Goal: Use online tool/utility: Use online tool/utility

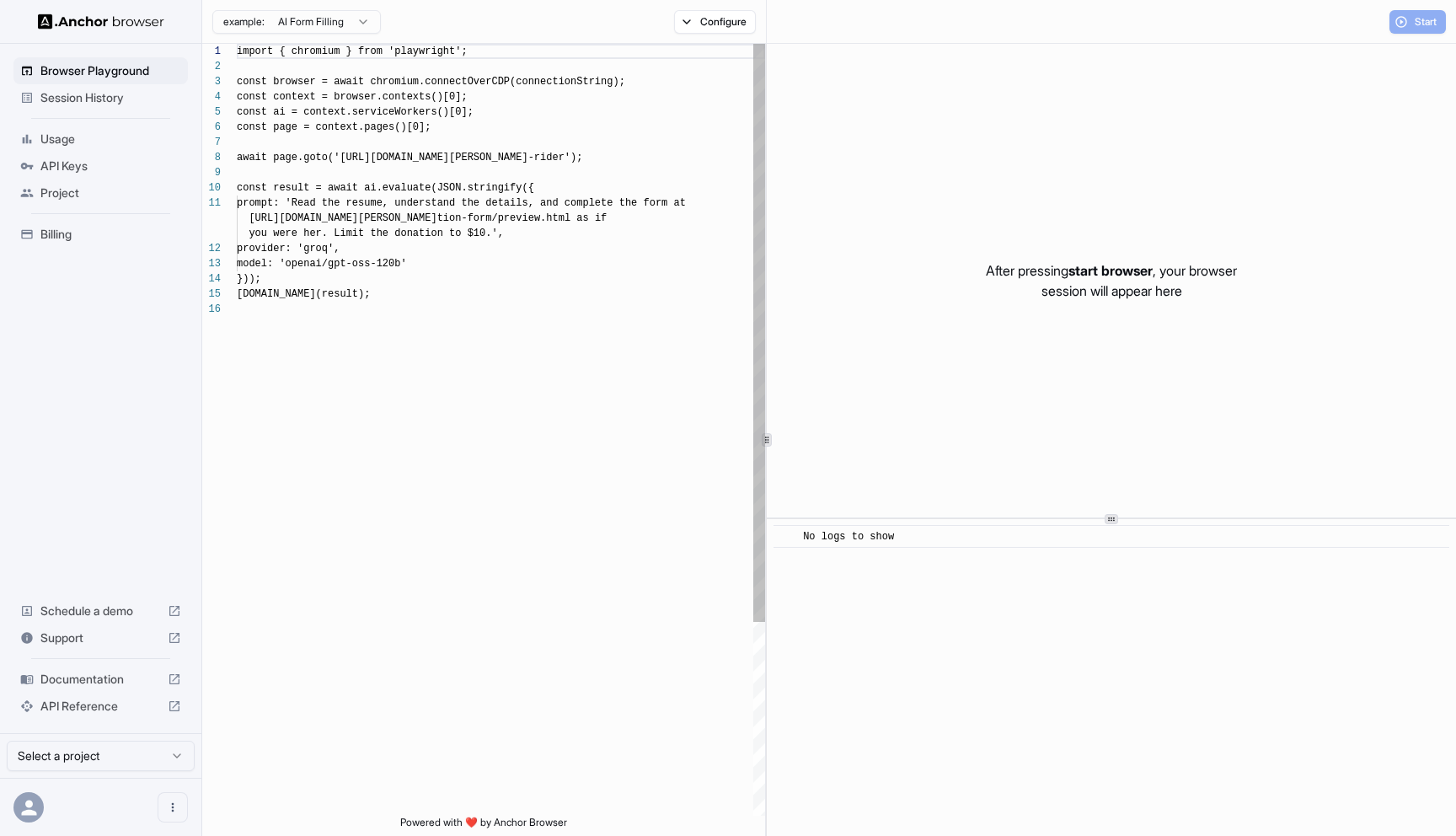
scroll to position [152, 0]
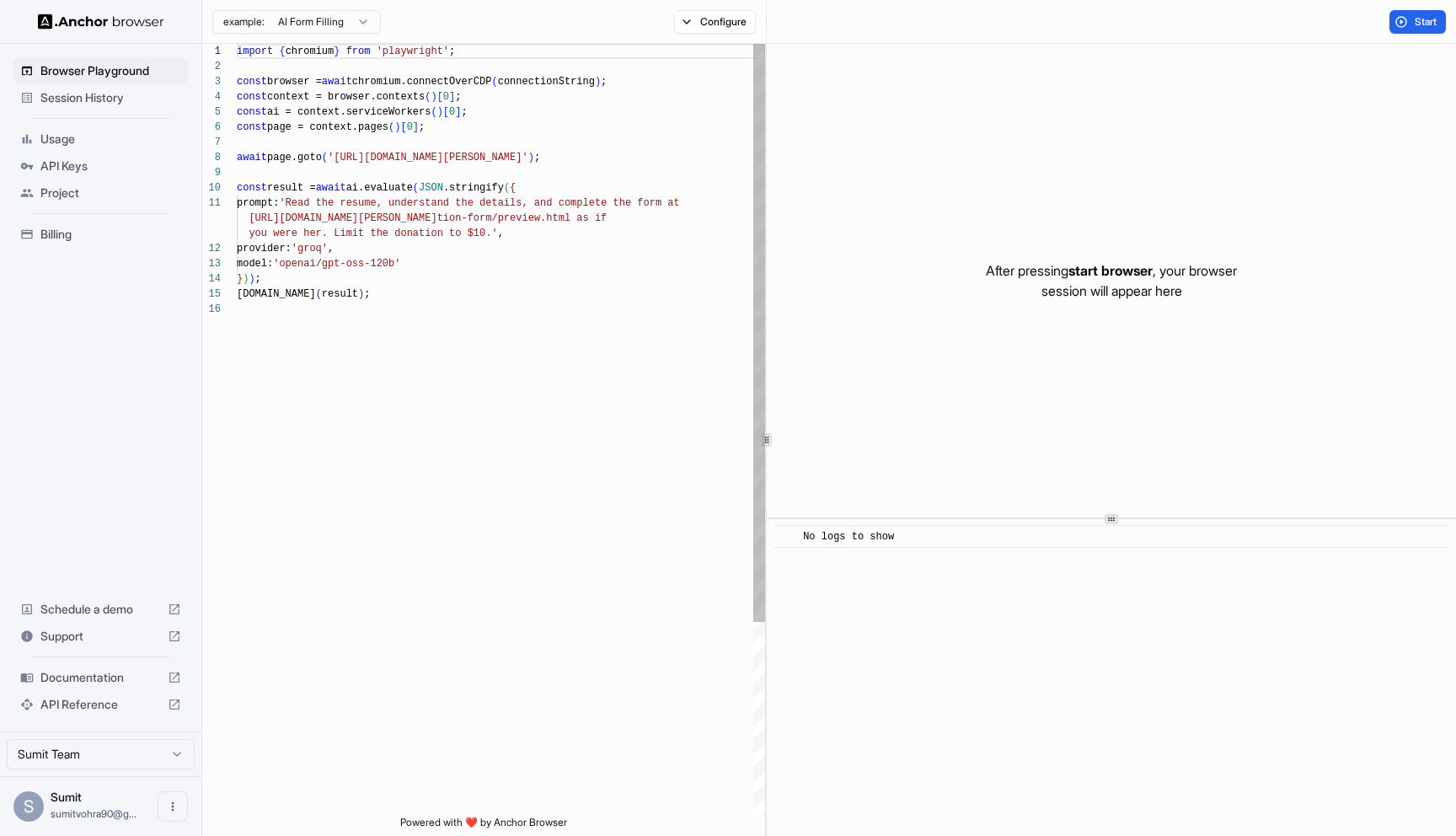
click at [366, 175] on div "import { chromium } from 'playwright' ; const browser = await chromium.connectO…" at bounding box center [501, 558] width 529 height 1030
drag, startPoint x: 341, startPoint y: 152, endPoint x: 579, endPoint y: 154, distance: 238.0
click at [579, 154] on div "import { chromium } from 'playwright' ; const browser = await chromium.connectO…" at bounding box center [501, 558] width 529 height 1030
click at [527, 331] on div "import { chromium } from 'playwright' ; const browser = await chromium.connectO…" at bounding box center [501, 558] width 529 height 1030
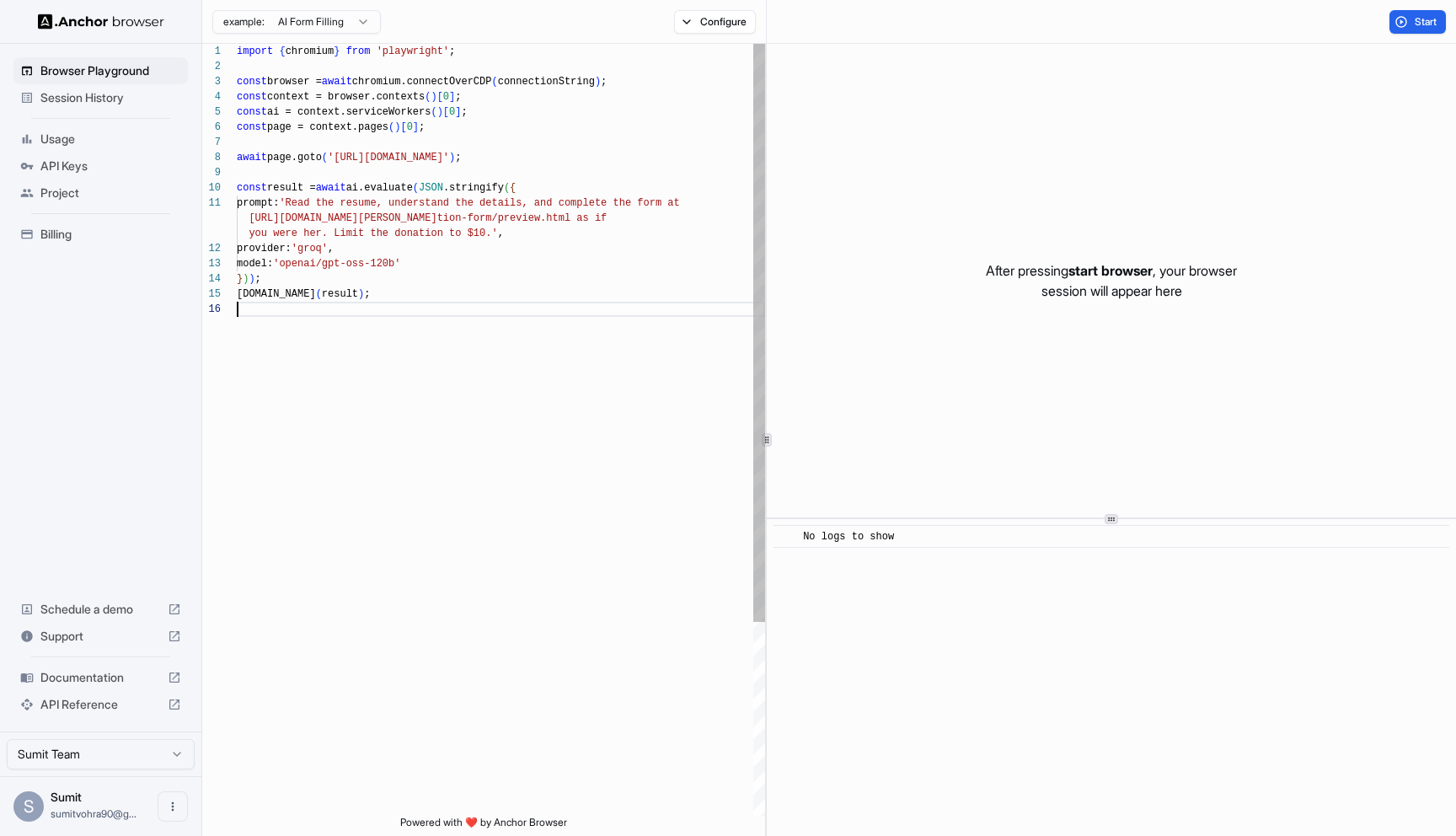
scroll to position [0, 0]
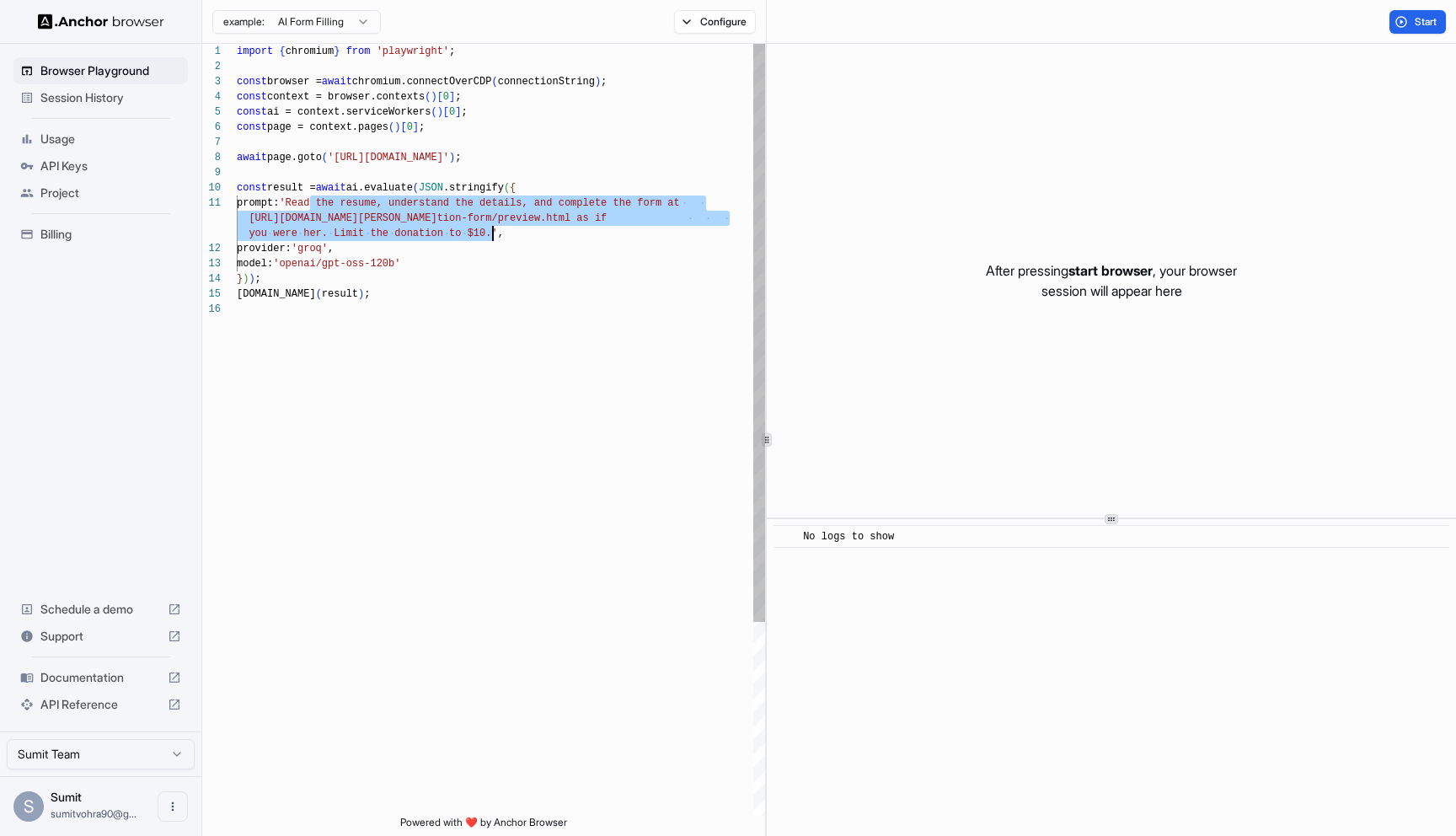
drag, startPoint x: 307, startPoint y: 202, endPoint x: 491, endPoint y: 232, distance: 186.4
click at [491, 232] on div "import { chromium } from 'playwright' ; const browser = await chromium.connectO…" at bounding box center [501, 558] width 529 height 1030
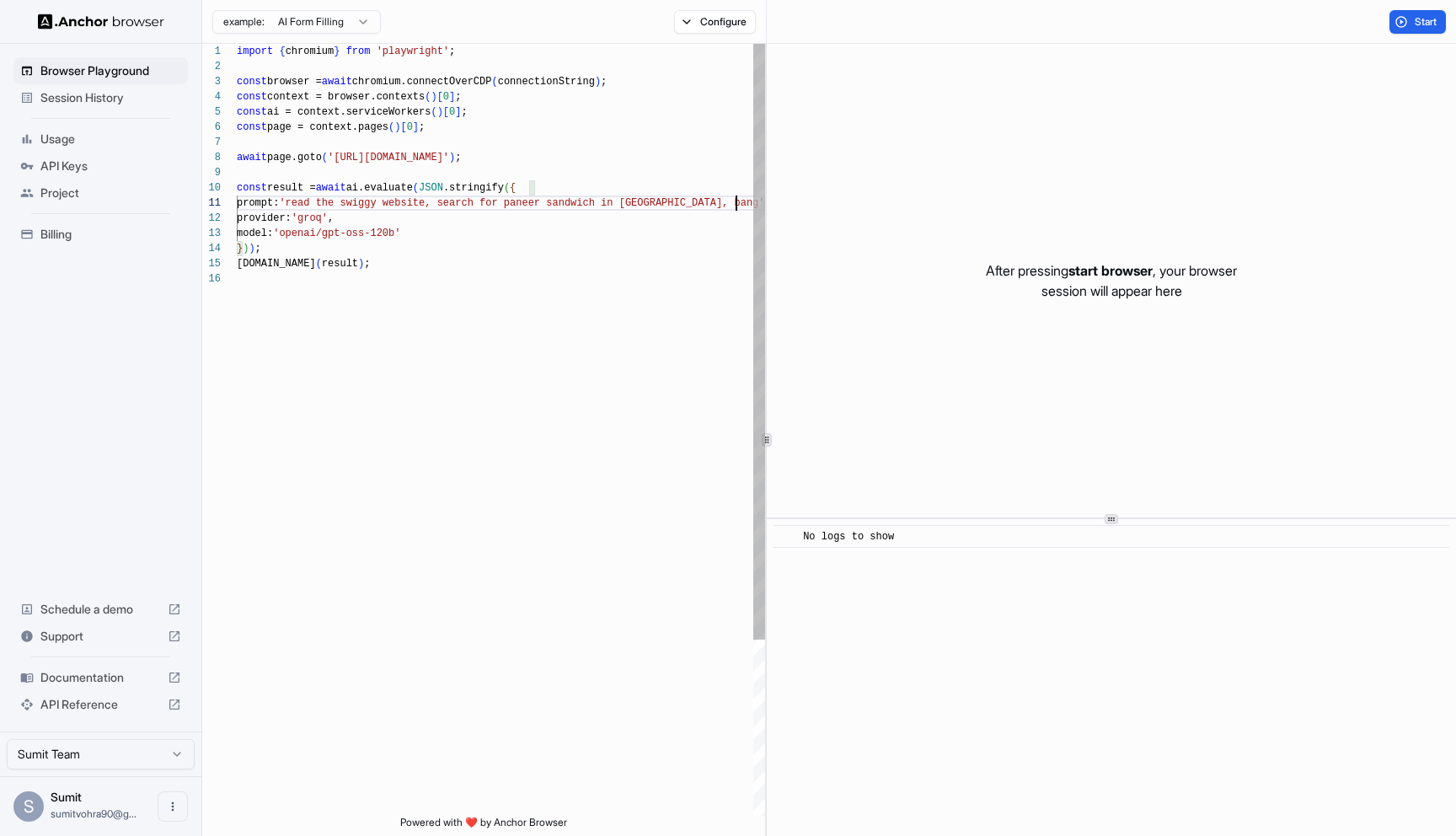
scroll to position [16, 0]
click at [335, 228] on div "import { chromium } from 'playwright' ; const browser = await chromium.connectO…" at bounding box center [501, 551] width 529 height 1015
click at [340, 214] on div "import { chromium } from 'playwright' ; const browser = await chromium.connectO…" at bounding box center [501, 551] width 529 height 1015
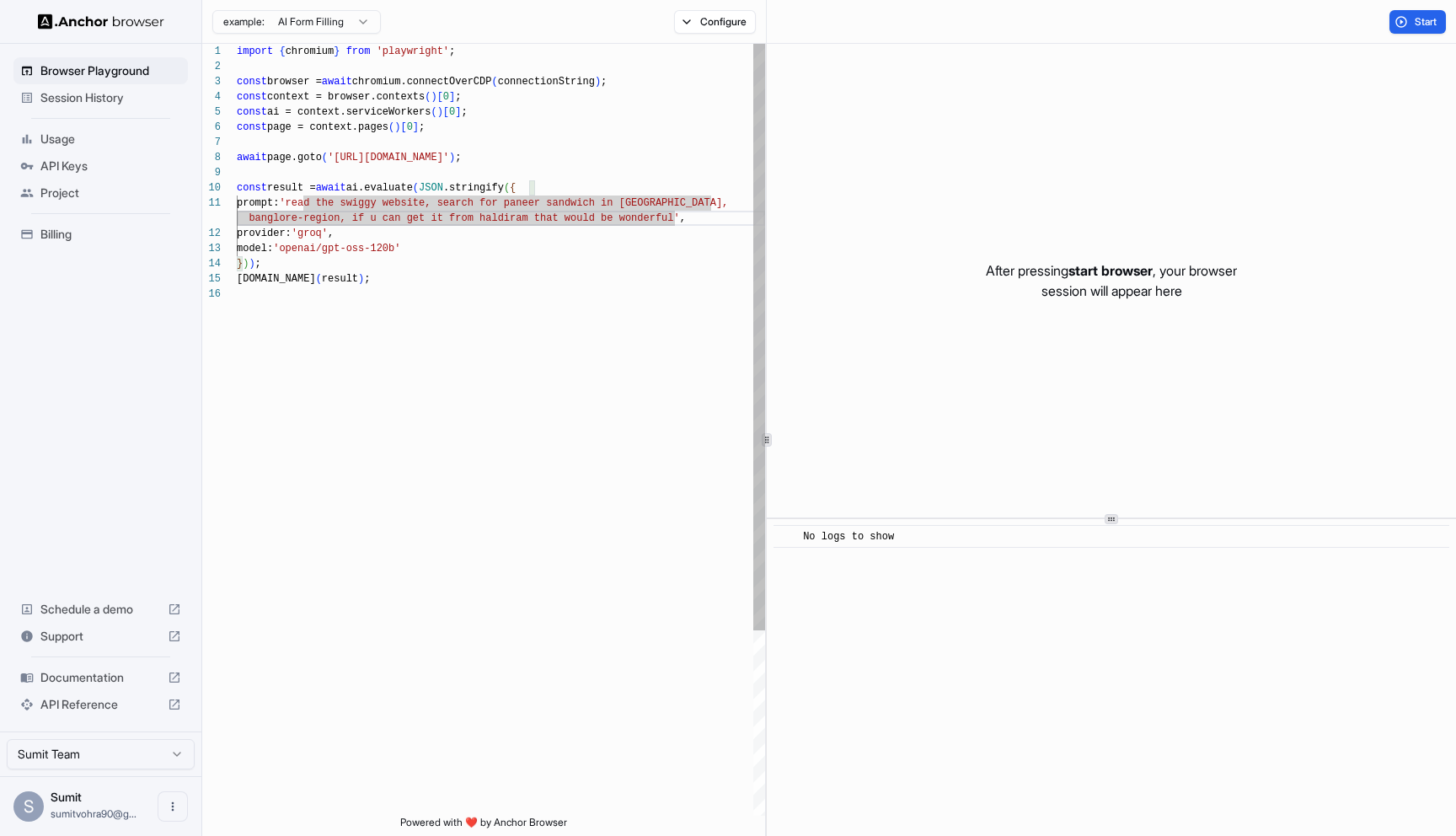
click at [571, 281] on div "import { chromium } from 'playwright' ; const browser = await chromium.connectO…" at bounding box center [501, 551] width 529 height 1015
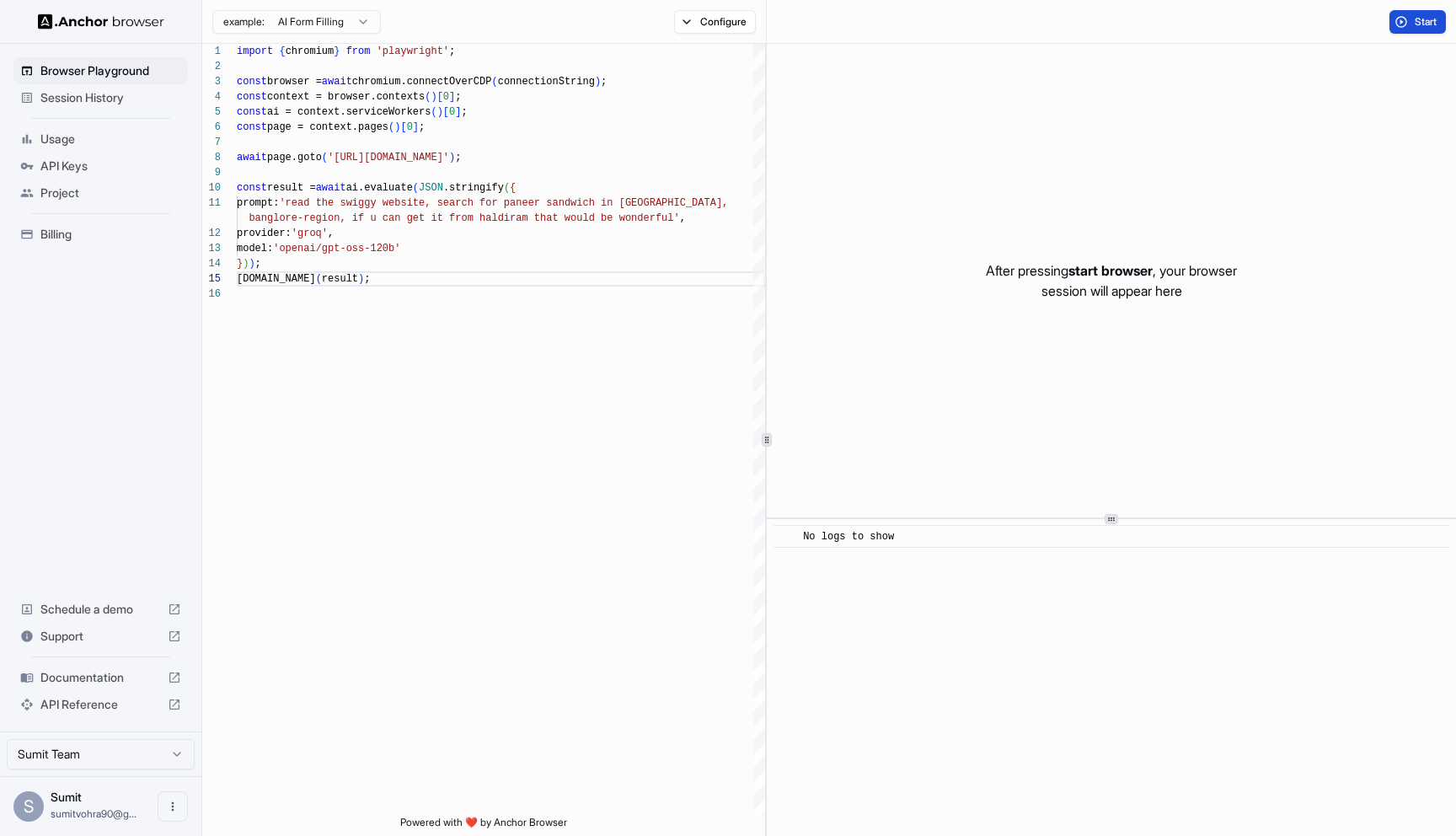
click at [1416, 23] on span "Start" at bounding box center [1427, 22] width 23 height 14
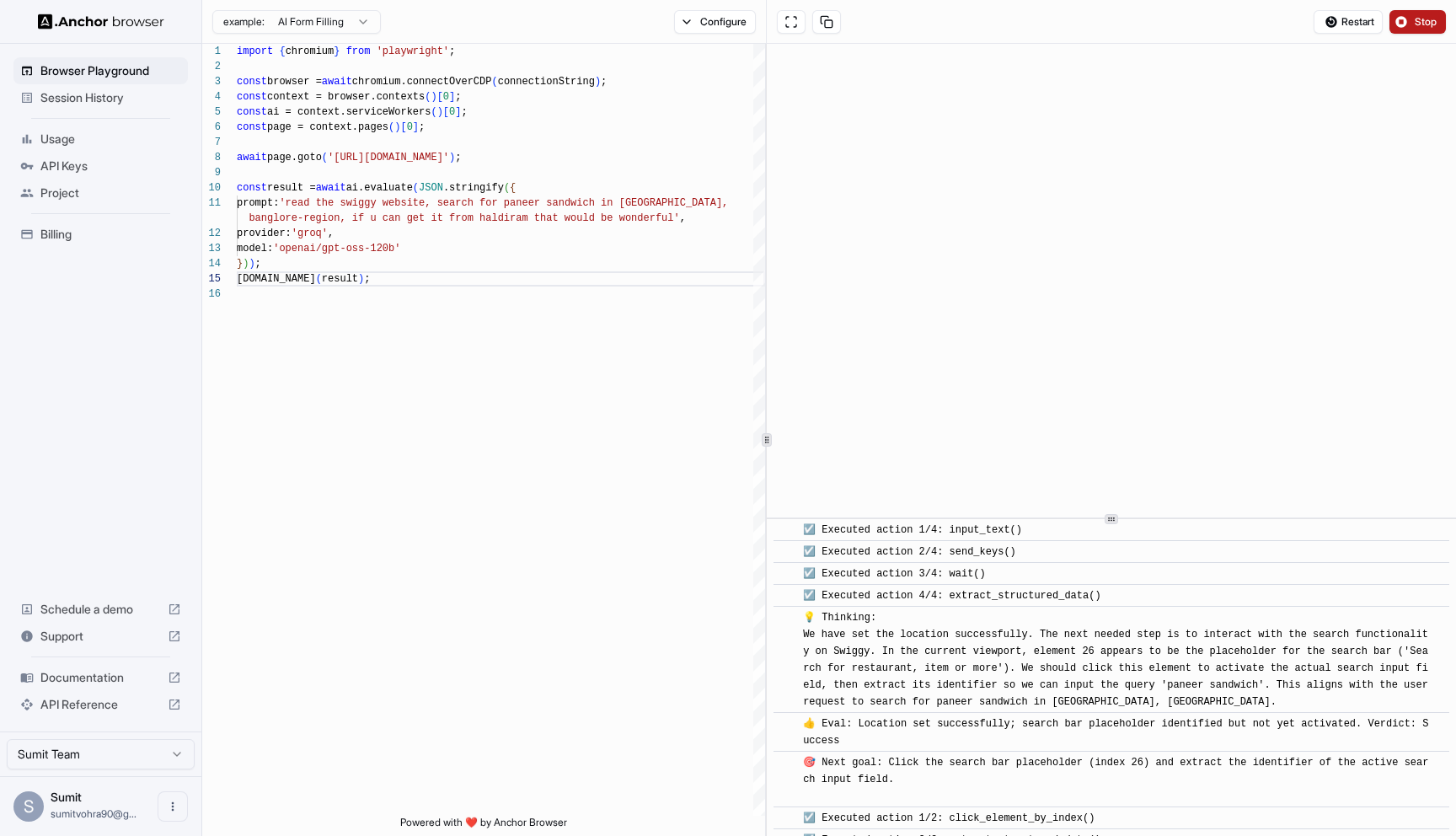
scroll to position [268, 0]
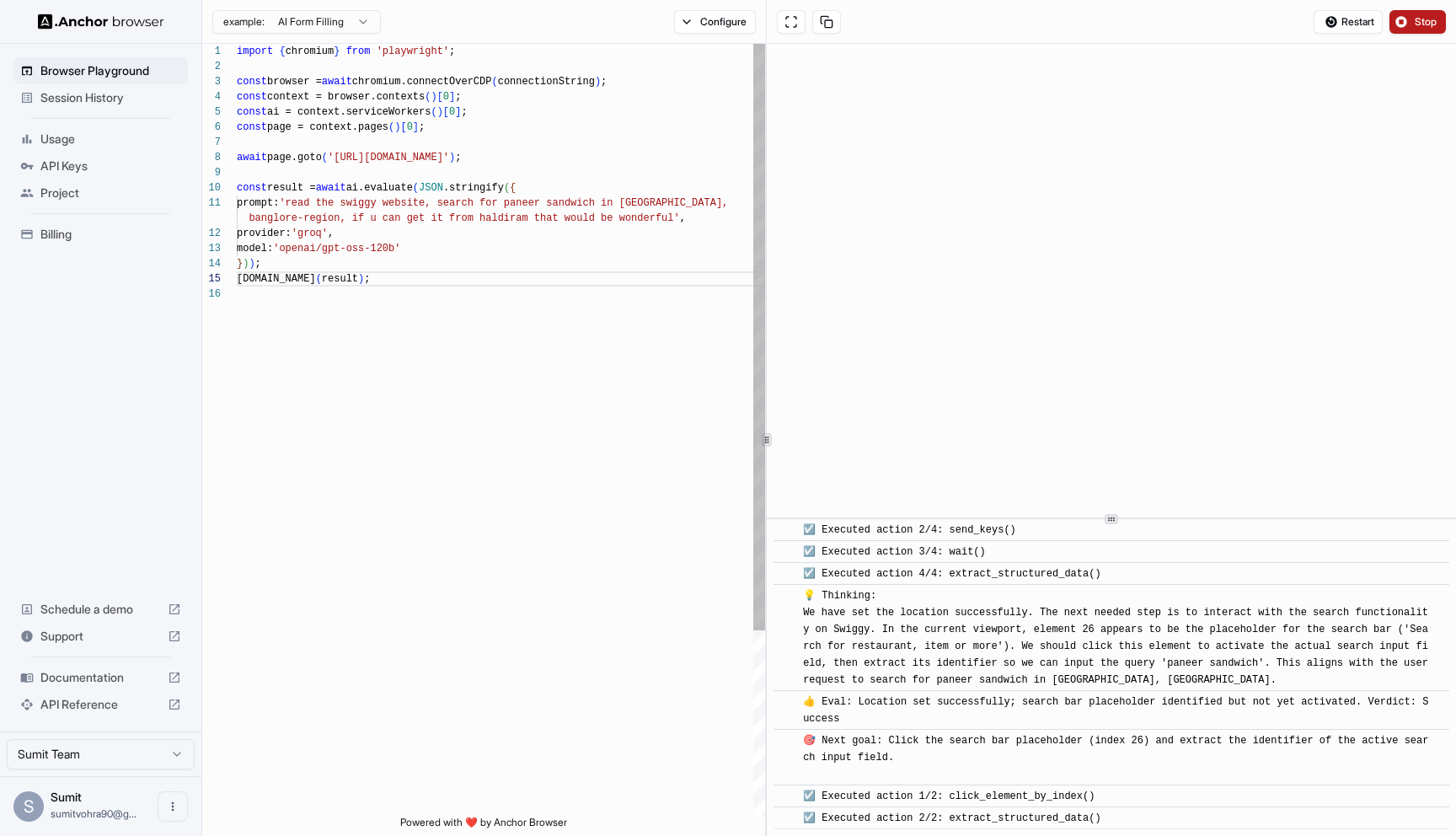
click at [657, 193] on div "import { chromium } from 'playwright' ; const browser = await chromium.connectO…" at bounding box center [501, 551] width 529 height 1015
click at [667, 208] on div "import { chromium } from 'playwright' ; const browser = await chromium.connectO…" at bounding box center [501, 551] width 529 height 1015
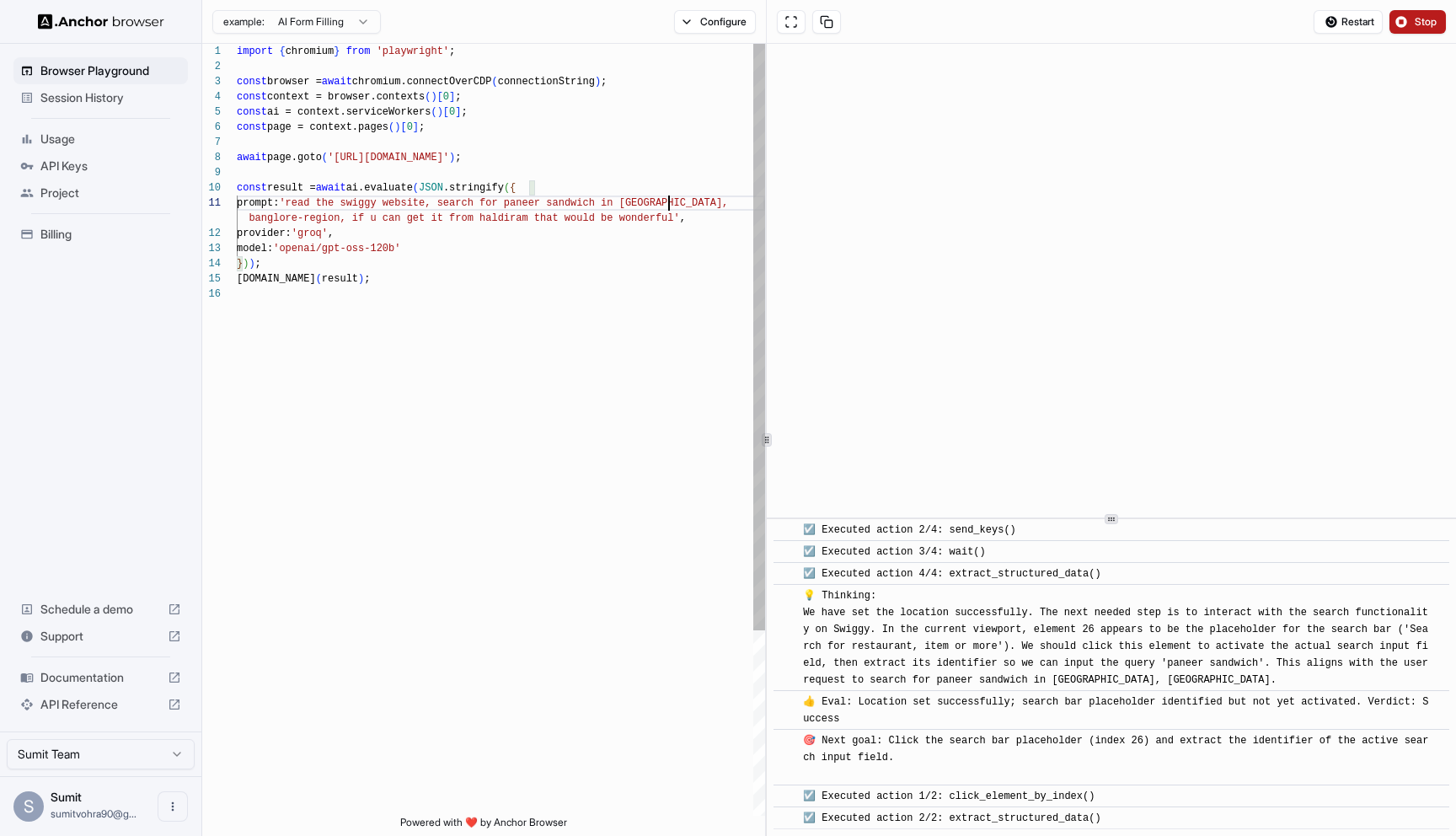
click at [667, 208] on div "import { chromium } from 'playwright' ; const browser = await chromium.connectO…" at bounding box center [501, 551] width 529 height 1015
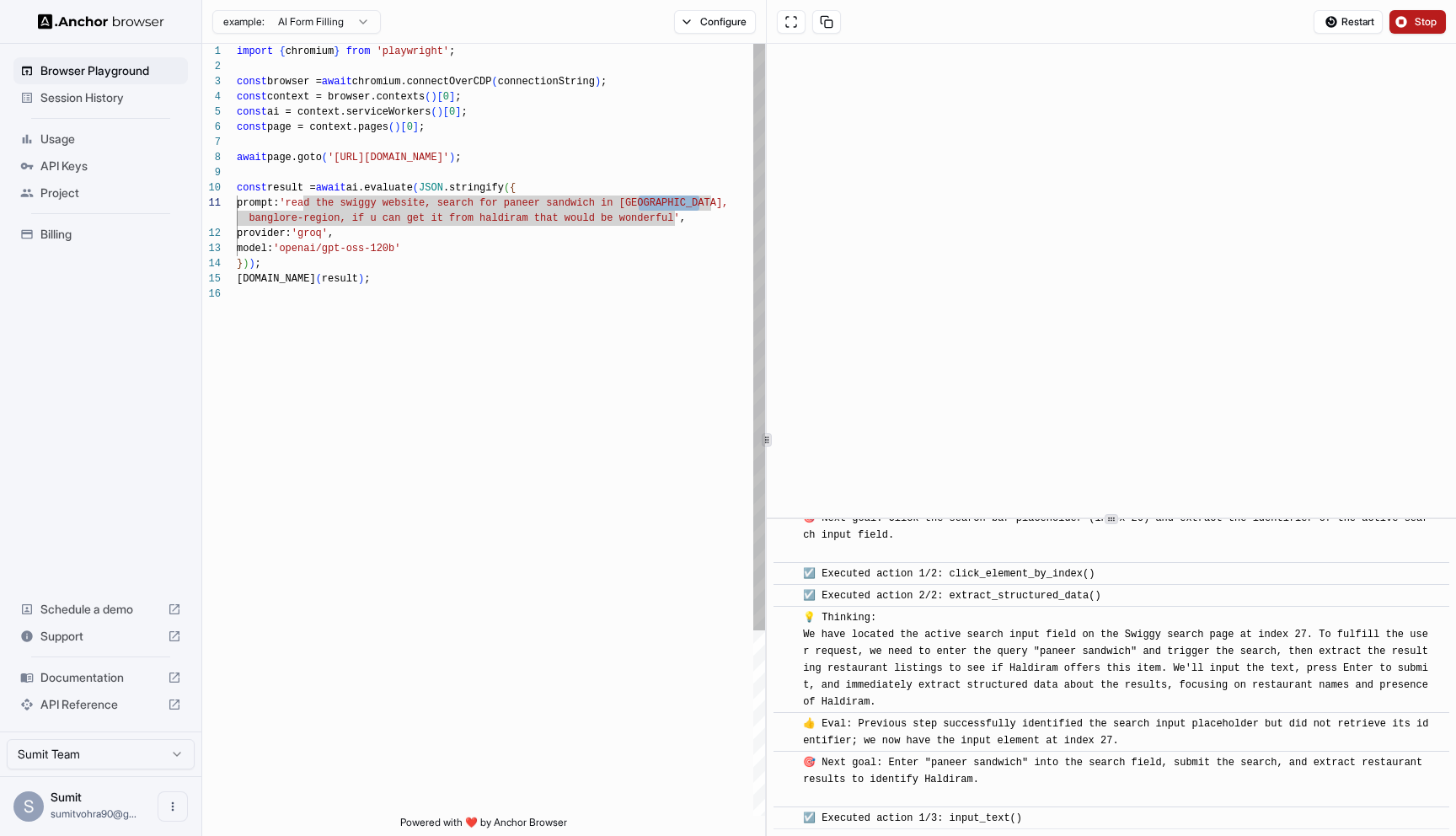
click at [667, 208] on div "import { chromium } from 'playwright' ; const browser = await chromium.connectO…" at bounding box center [501, 551] width 529 height 1015
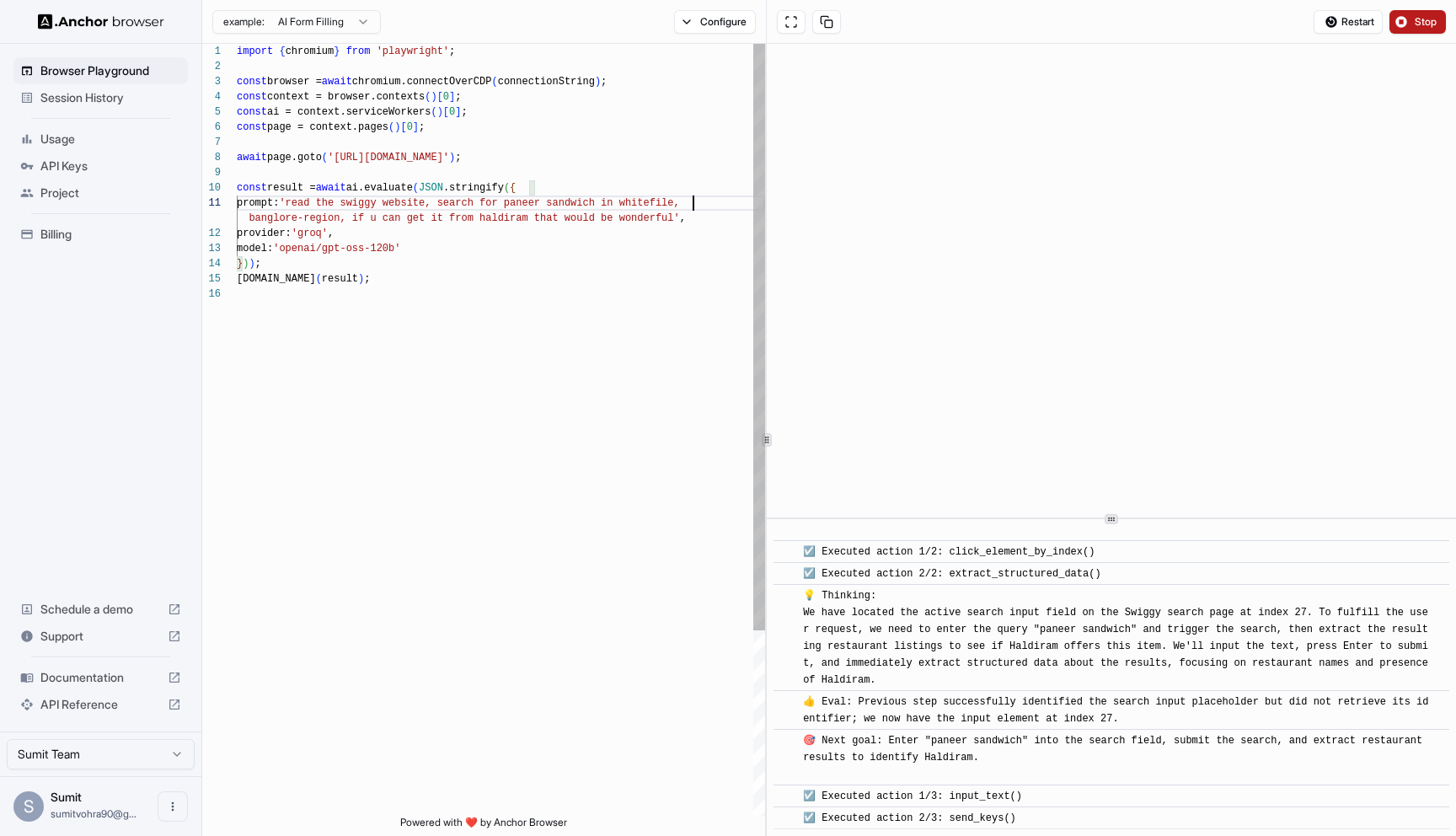
scroll to position [535, 0]
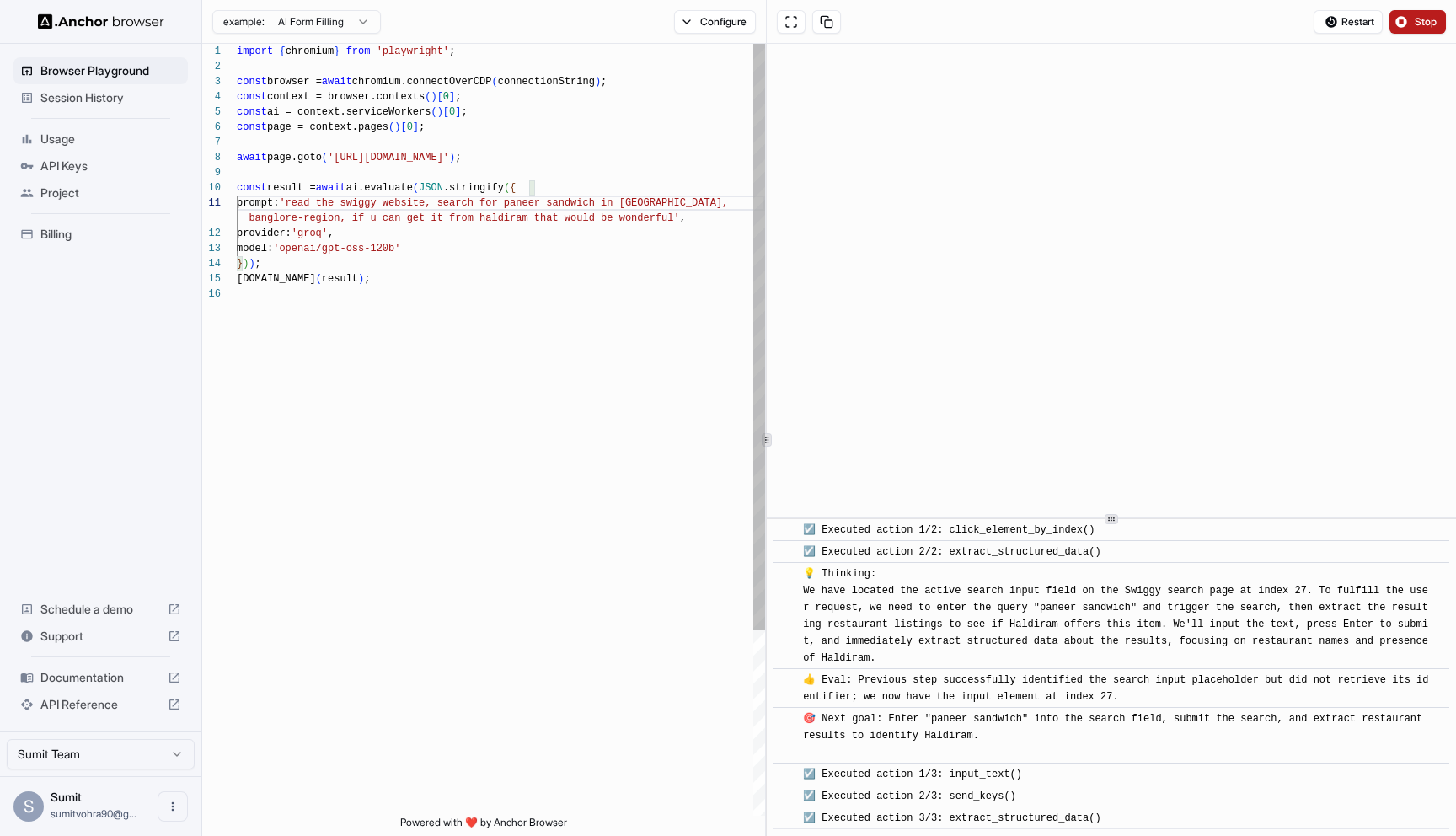
click at [351, 260] on div "import { chromium } from 'playwright' ; const browser = await chromium.connectO…" at bounding box center [501, 551] width 529 height 1015
click at [523, 329] on div "import { chromium } from 'playwright' ; const browser = await chromium.connectO…" at bounding box center [501, 551] width 529 height 1015
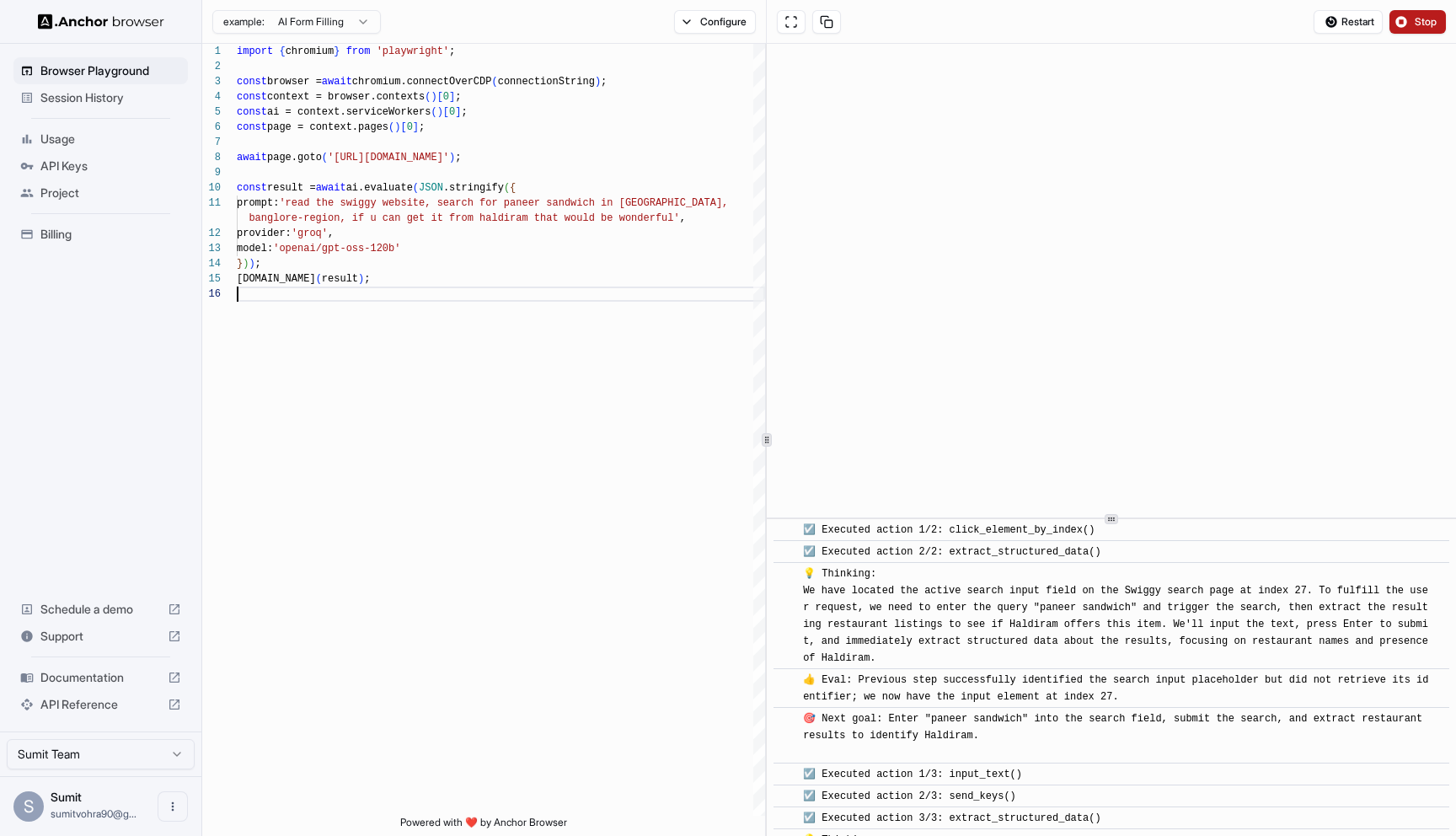
scroll to position [752, 0]
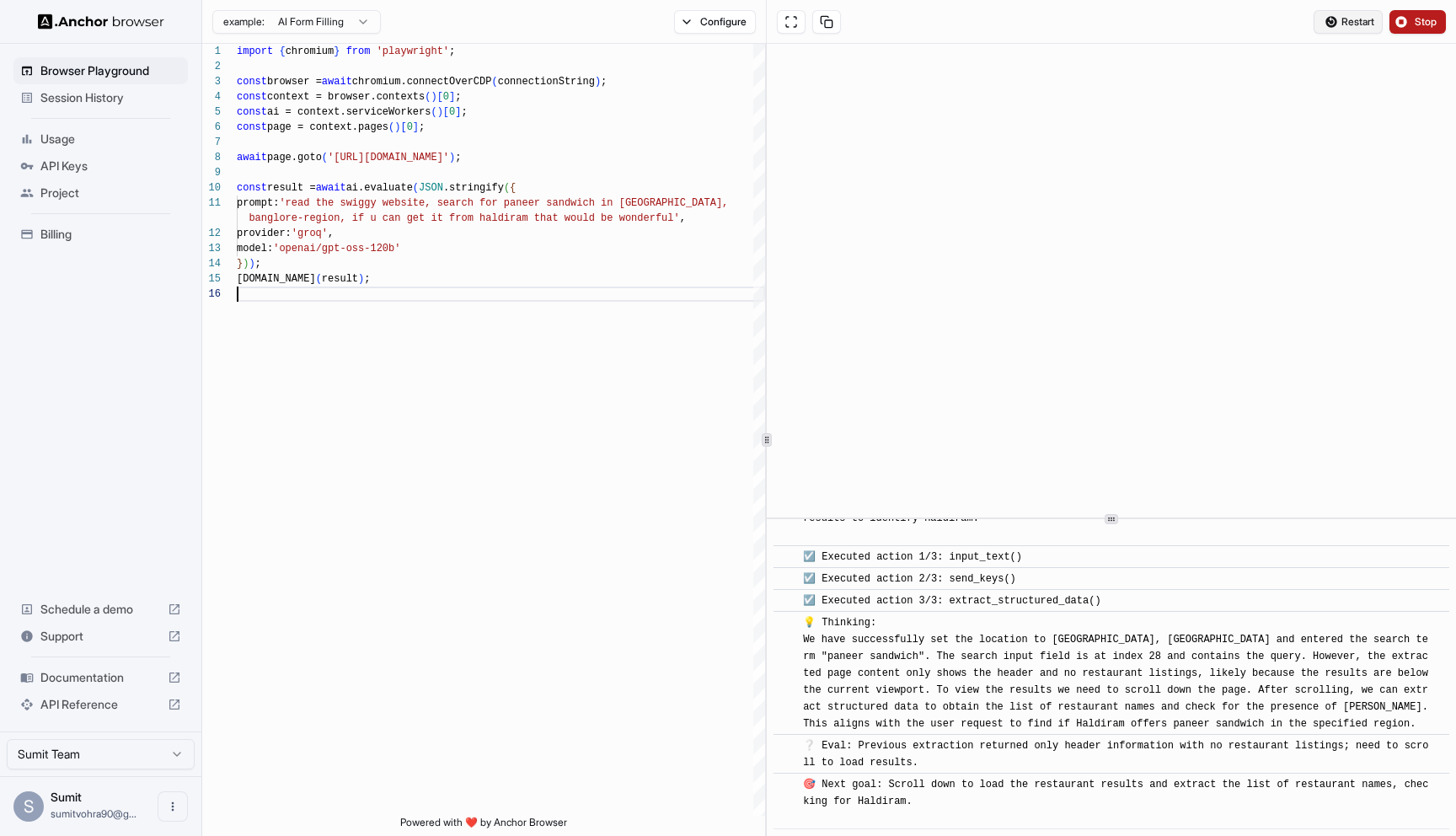
type textarea "**********"
click at [1342, 24] on span "Restart" at bounding box center [1359, 22] width 33 height 14
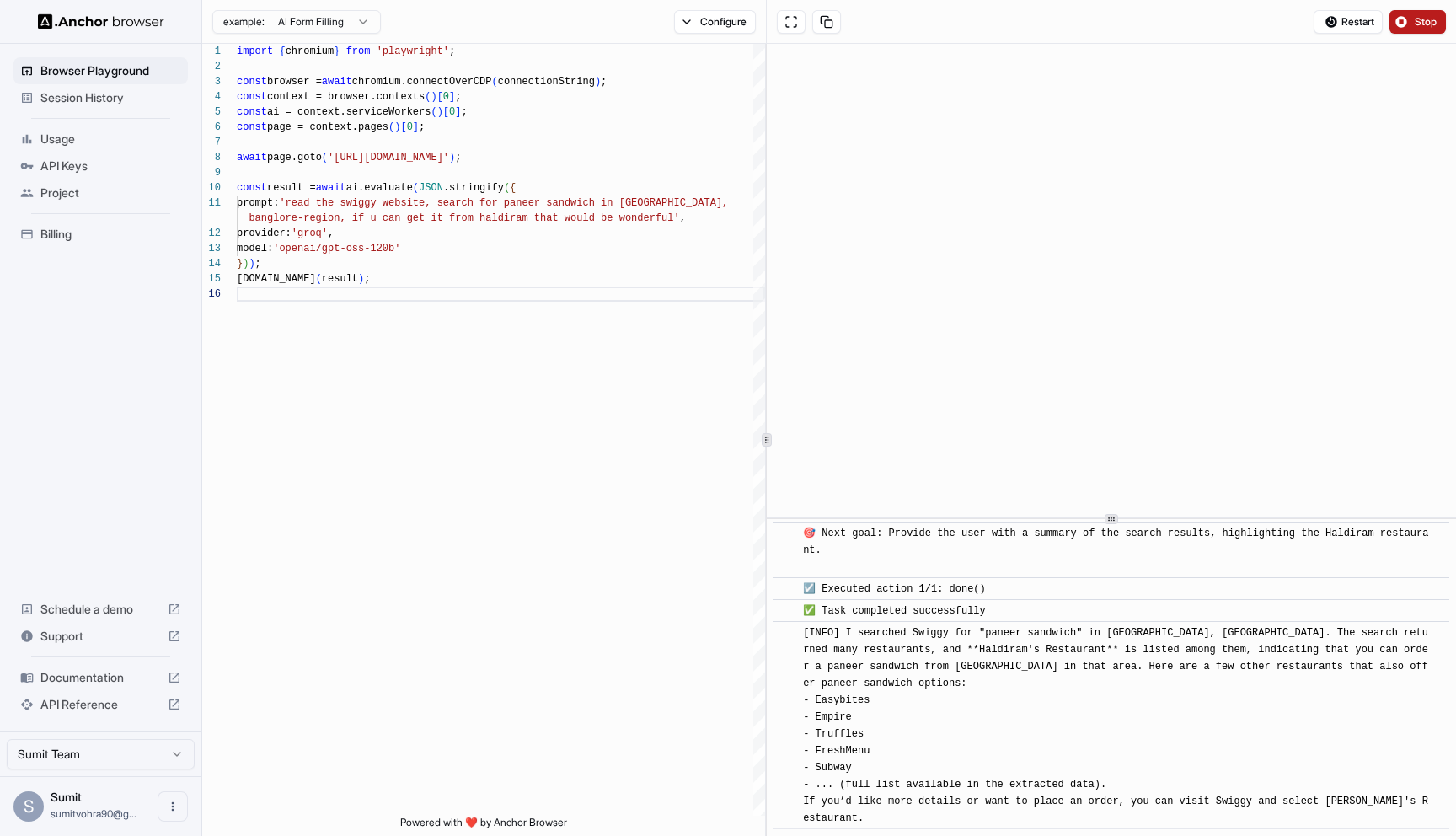
scroll to position [2339, 0]
